Goal: Use online tool/utility: Utilize a website feature to perform a specific function

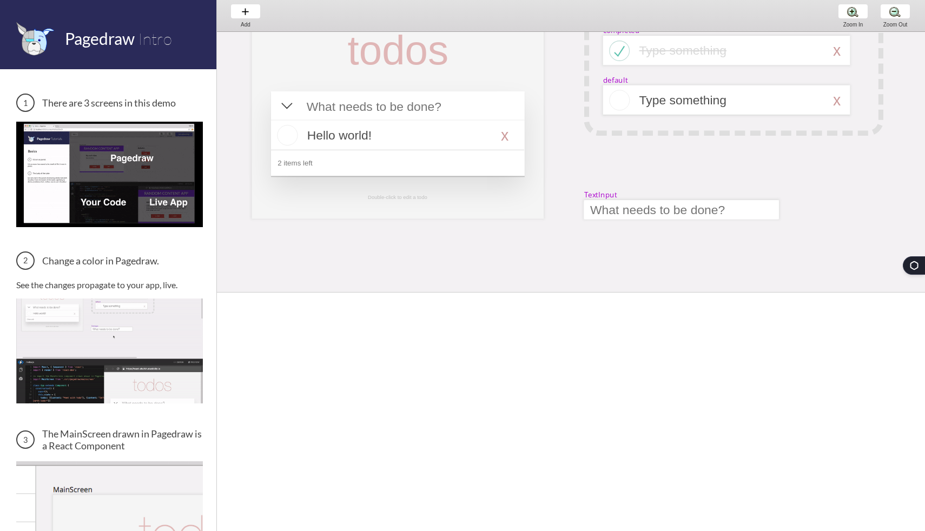
scroll to position [0, 35]
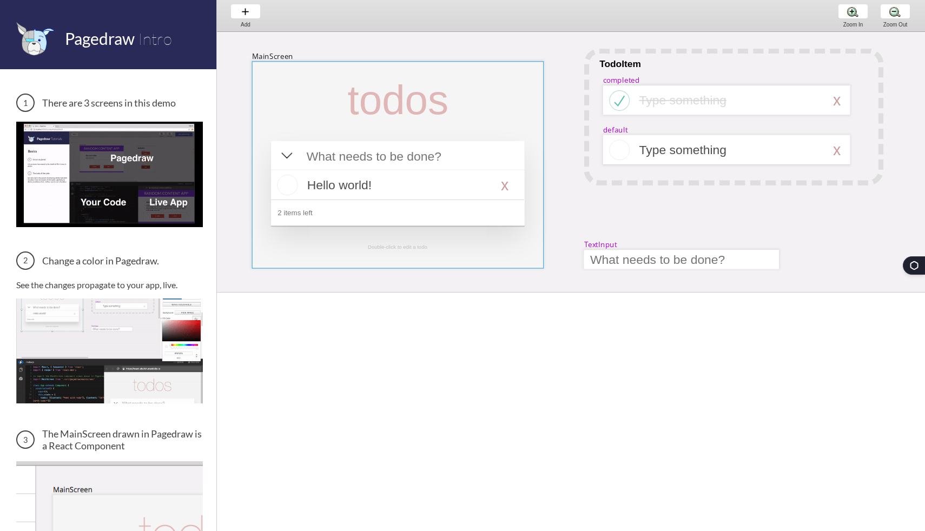
click at [487, 125] on div at bounding box center [398, 164] width 292 height 207
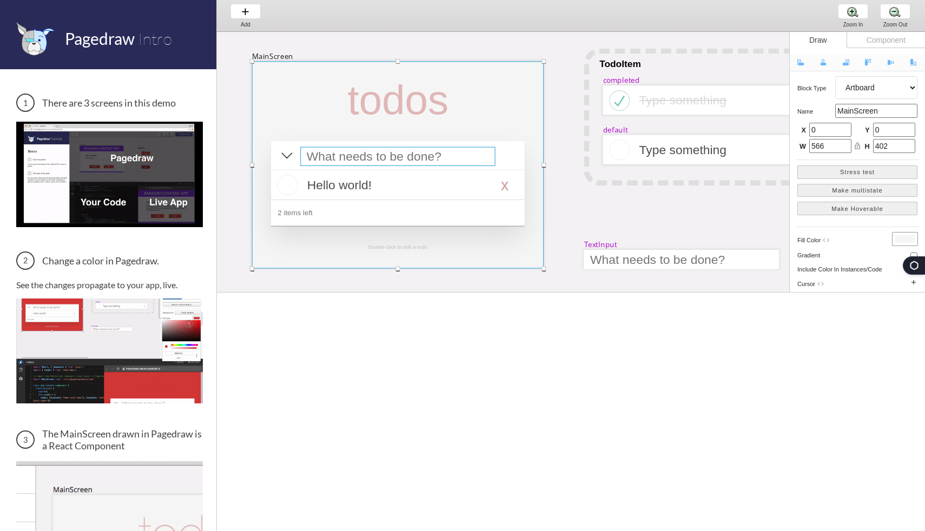
click at [455, 158] on div at bounding box center [397, 156] width 195 height 19
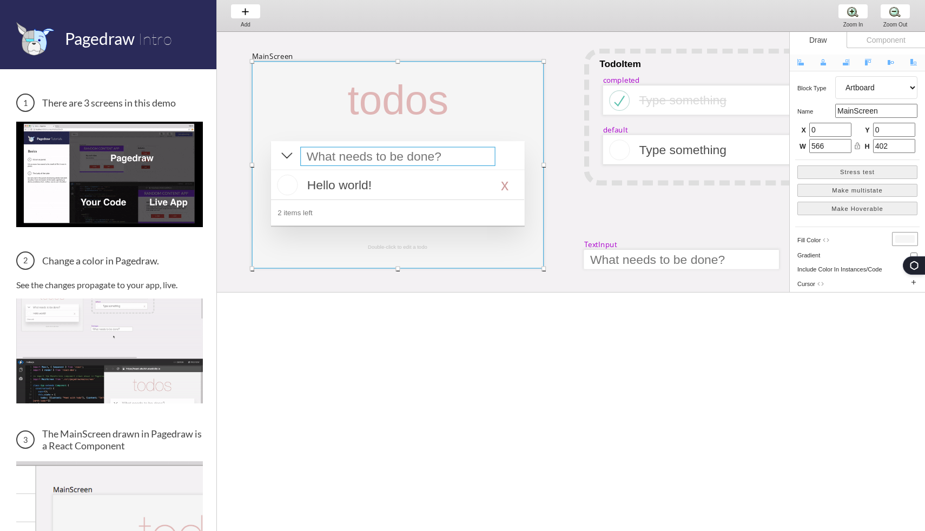
select select "15"
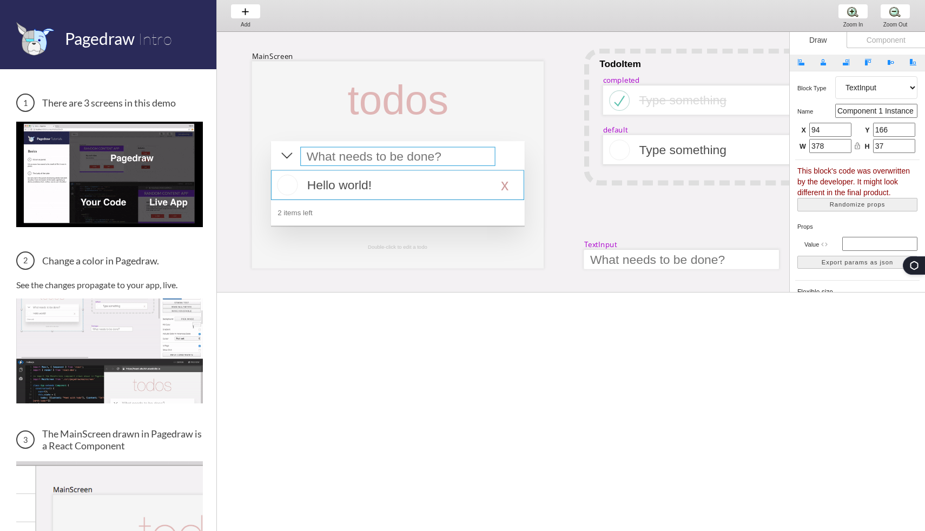
click at [435, 183] on div at bounding box center [397, 185] width 253 height 30
select select "16"
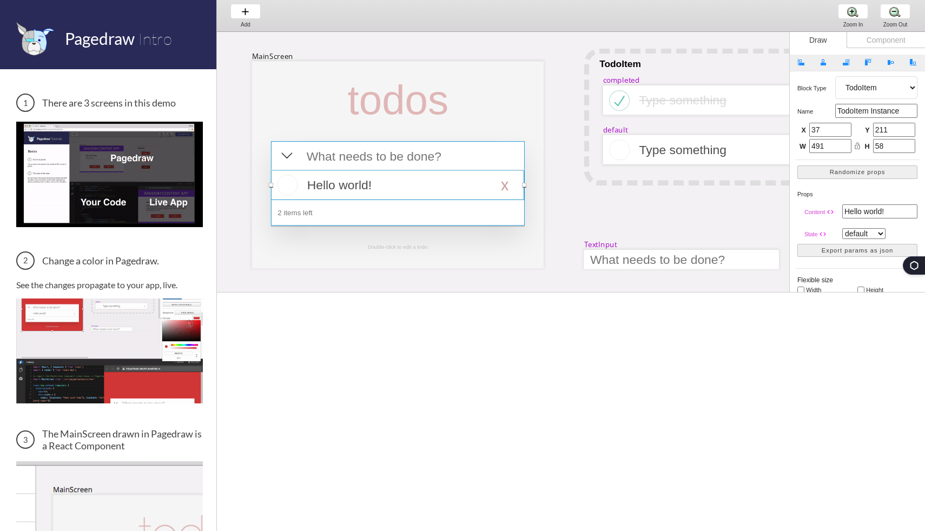
click at [428, 207] on div at bounding box center [398, 183] width 254 height 84
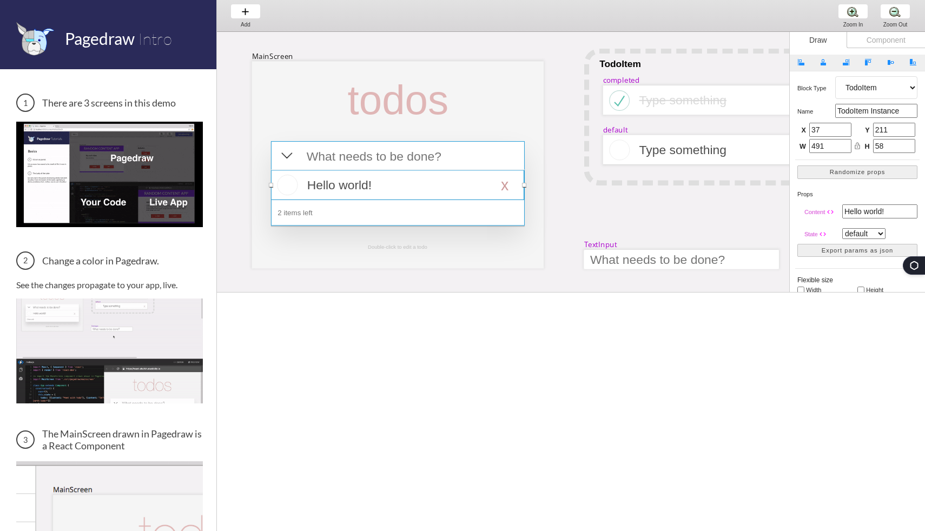
select select "4"
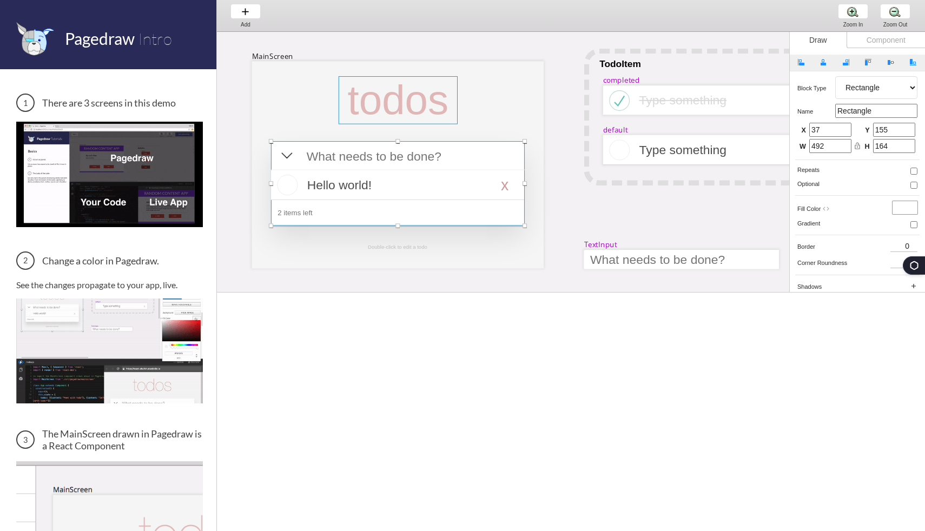
click at [388, 107] on div at bounding box center [398, 100] width 119 height 48
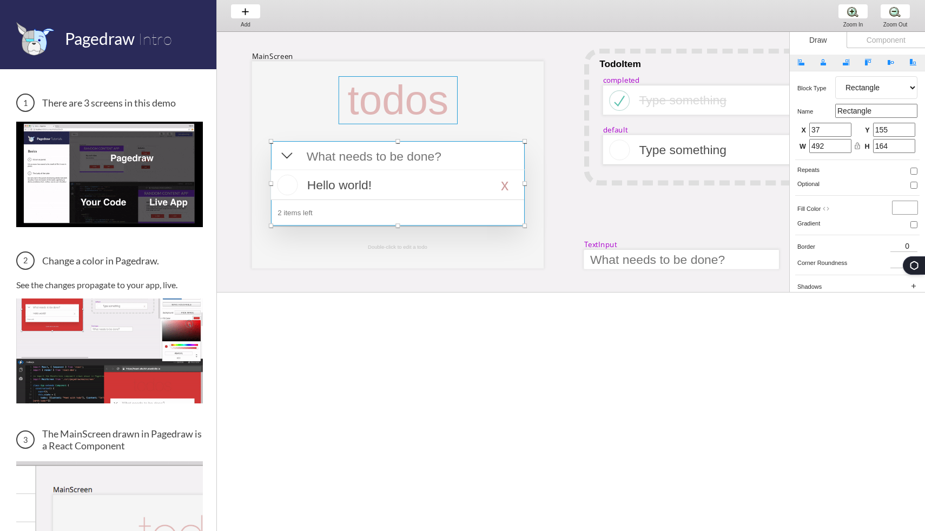
select select "3"
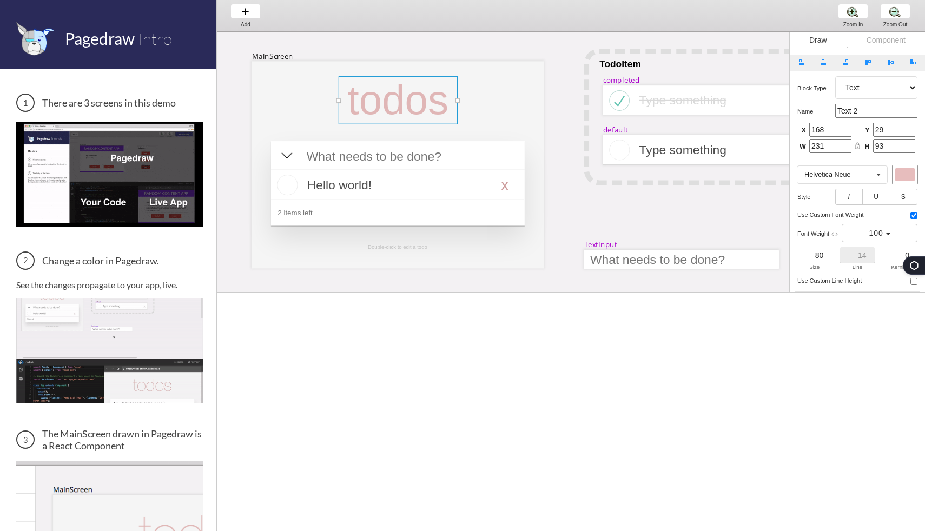
click at [388, 107] on div at bounding box center [398, 100] width 119 height 48
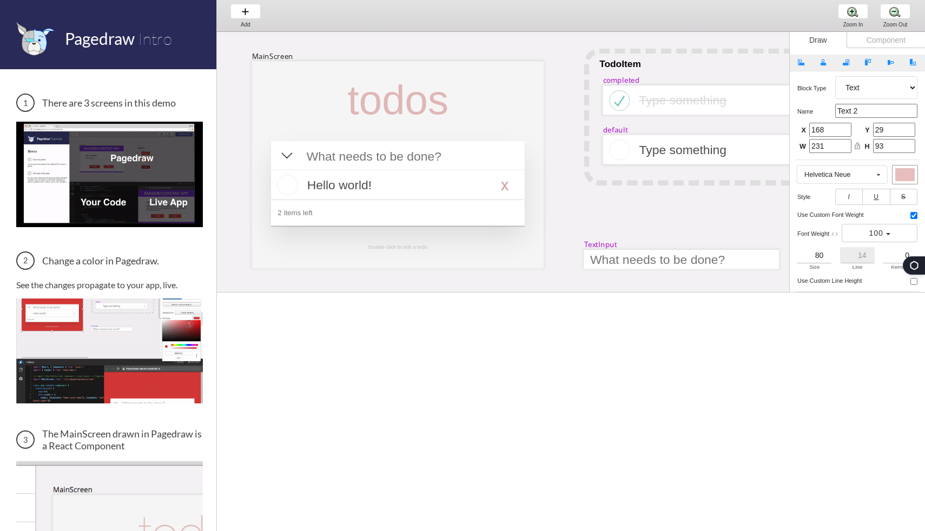
click at [388, 107] on div "todos" at bounding box center [398, 100] width 119 height 48
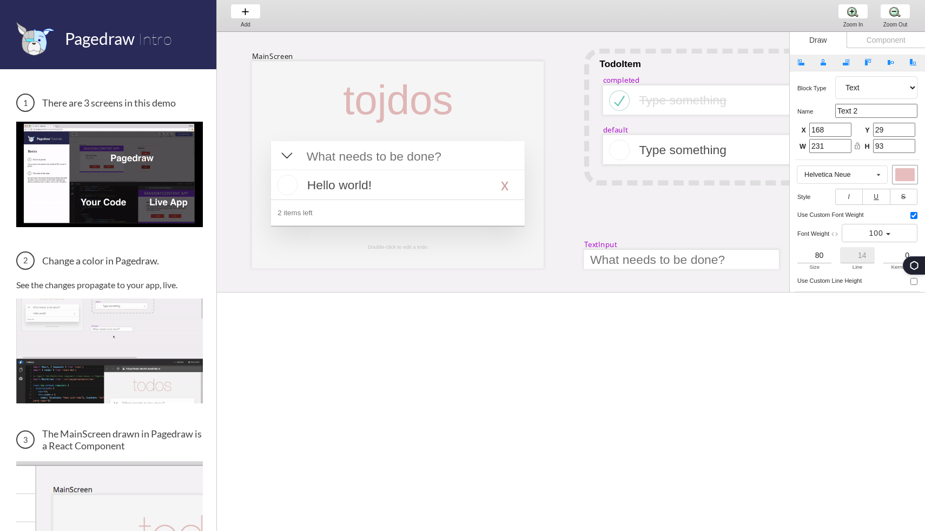
type input "94"
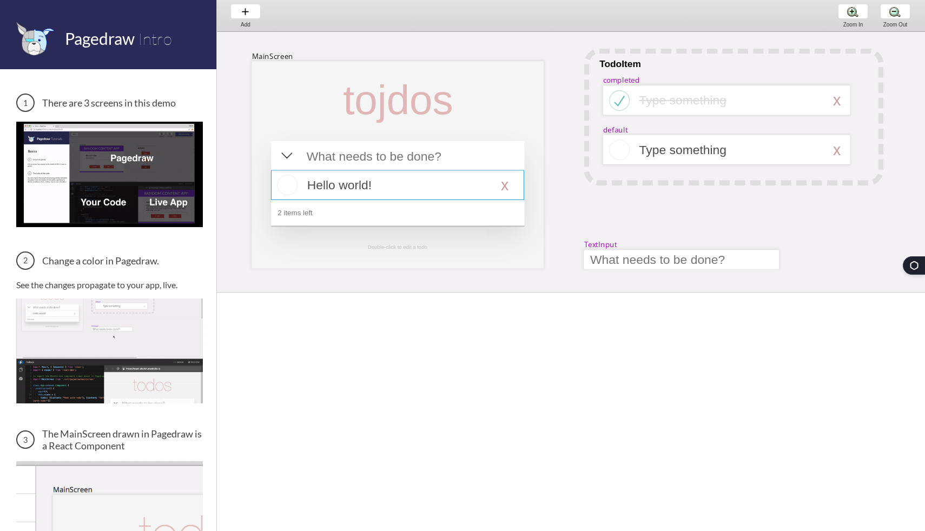
click at [500, 187] on div at bounding box center [397, 185] width 253 height 30
select select "16"
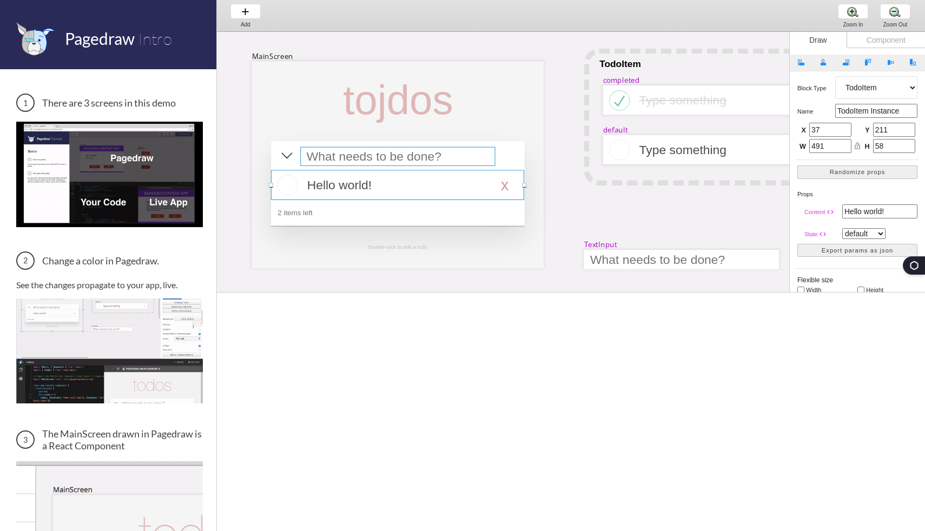
click at [459, 150] on div at bounding box center [397, 156] width 195 height 19
select select "15"
